Goal: Information Seeking & Learning: Find specific fact

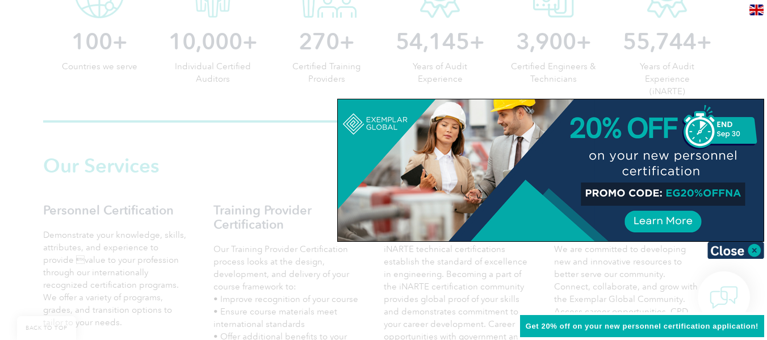
scroll to position [665, 0]
click at [754, 249] on img at bounding box center [735, 250] width 57 height 17
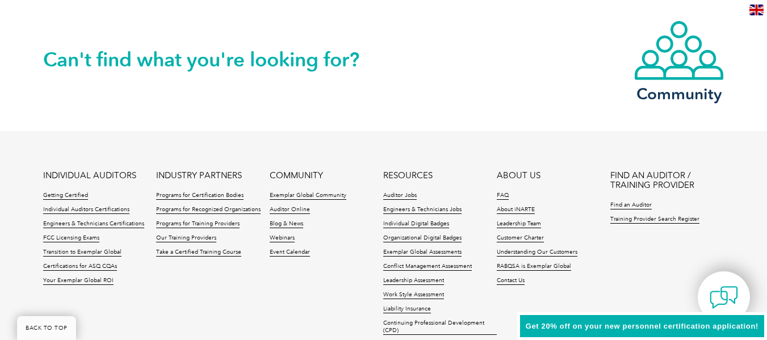
scroll to position [2770, 0]
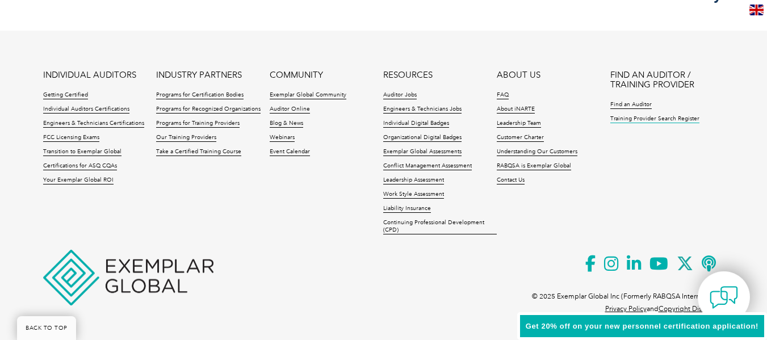
click at [660, 119] on link "Training Provider Search Register" at bounding box center [654, 119] width 89 height 8
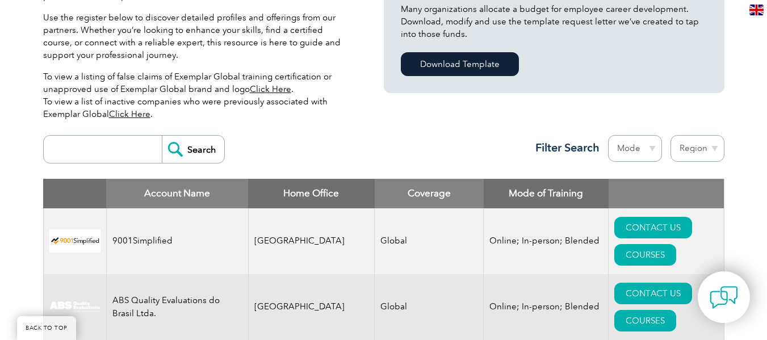
scroll to position [341, 0]
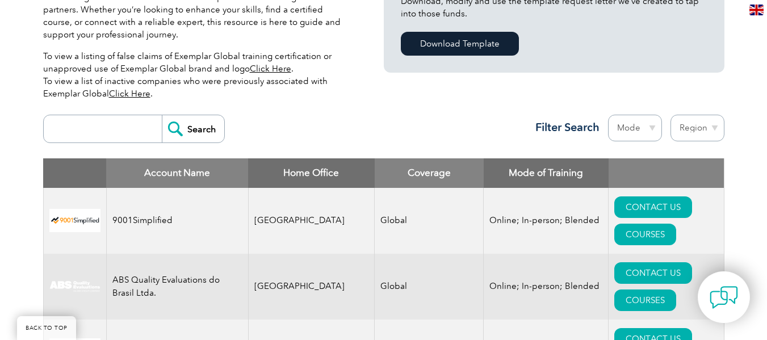
click at [79, 136] on input "search" at bounding box center [105, 128] width 112 height 27
type input "Gitchia"
click at [162, 115] on input "Search" at bounding box center [193, 128] width 62 height 27
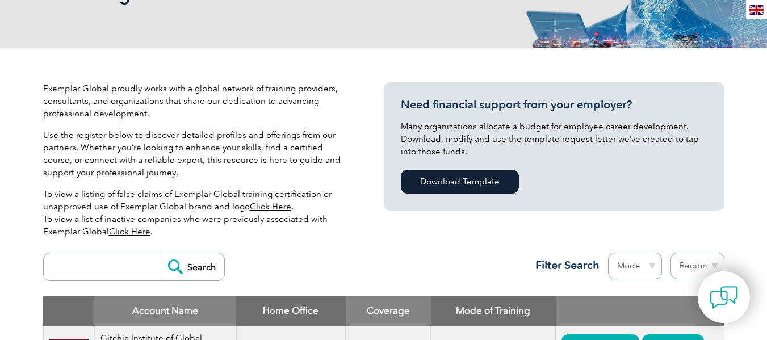
scroll to position [284, 0]
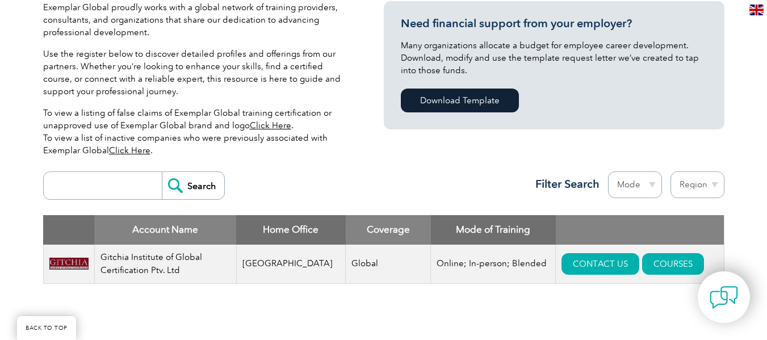
click at [68, 269] on img at bounding box center [68, 264] width 39 height 12
click at [80, 265] on img at bounding box center [68, 264] width 39 height 12
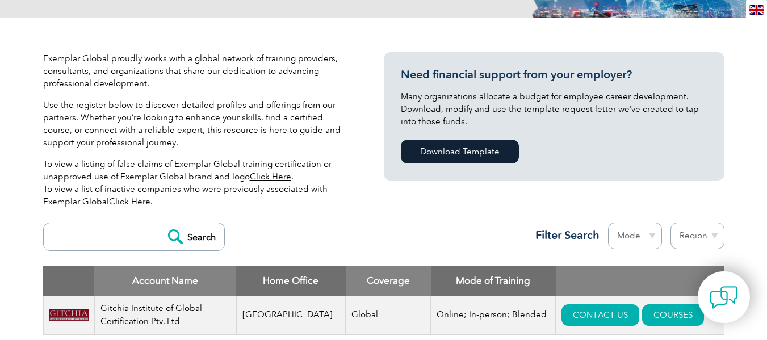
scroll to position [0, 0]
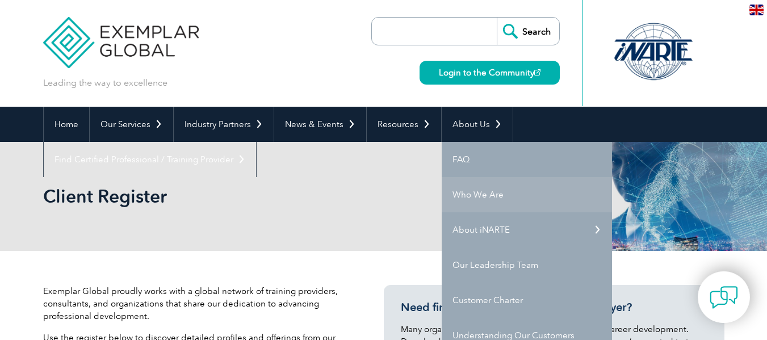
click at [486, 190] on link "Who We Are" at bounding box center [527, 194] width 170 height 35
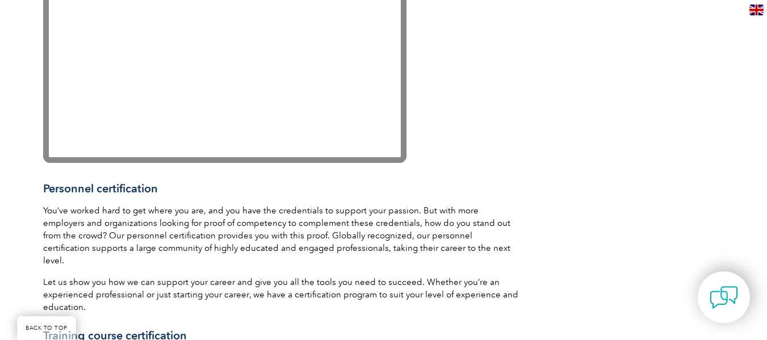
scroll to position [1294, 0]
